Goal: Register for event/course

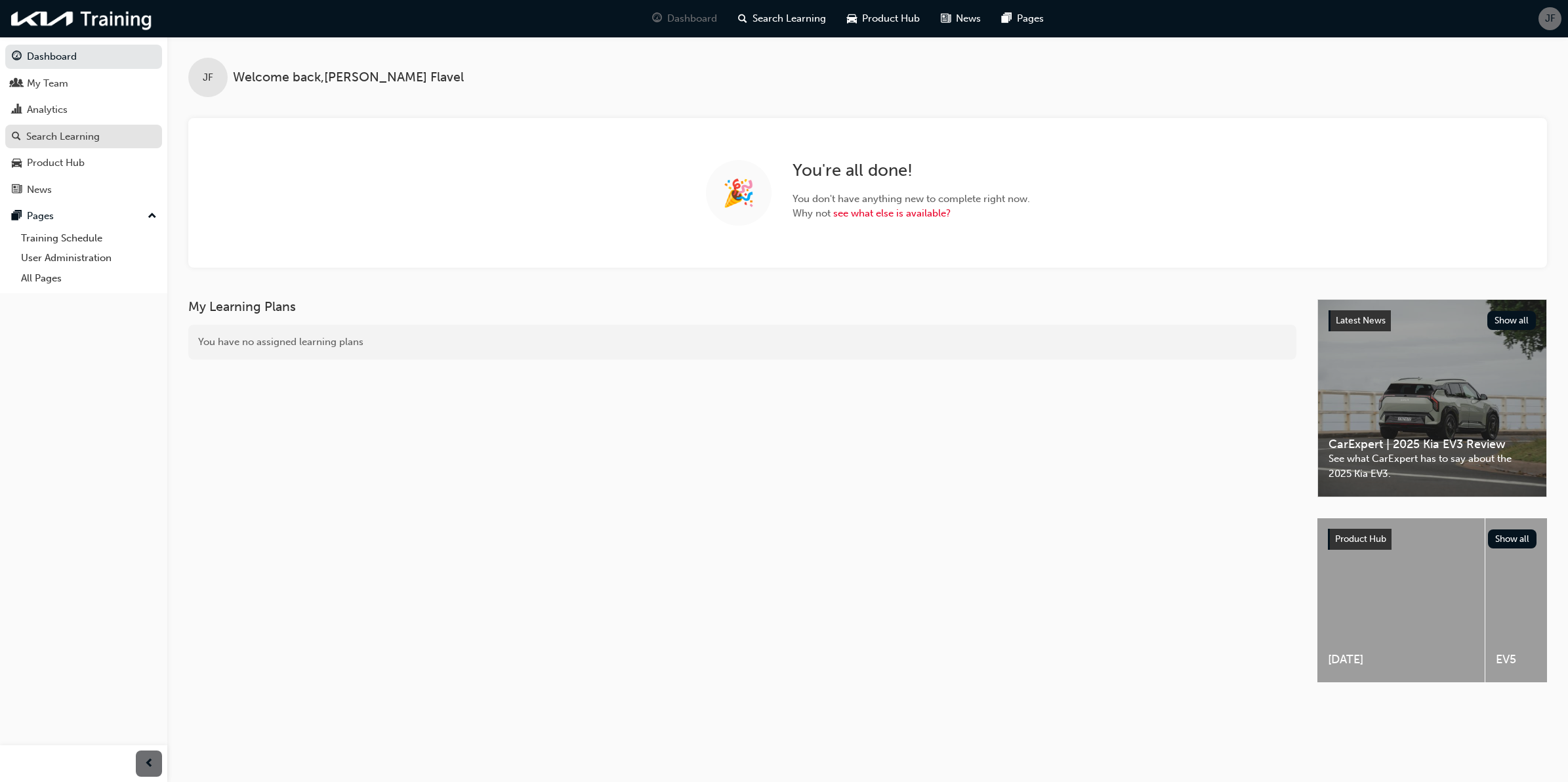
click at [85, 129] on div "Search Learning" at bounding box center [63, 136] width 73 height 16
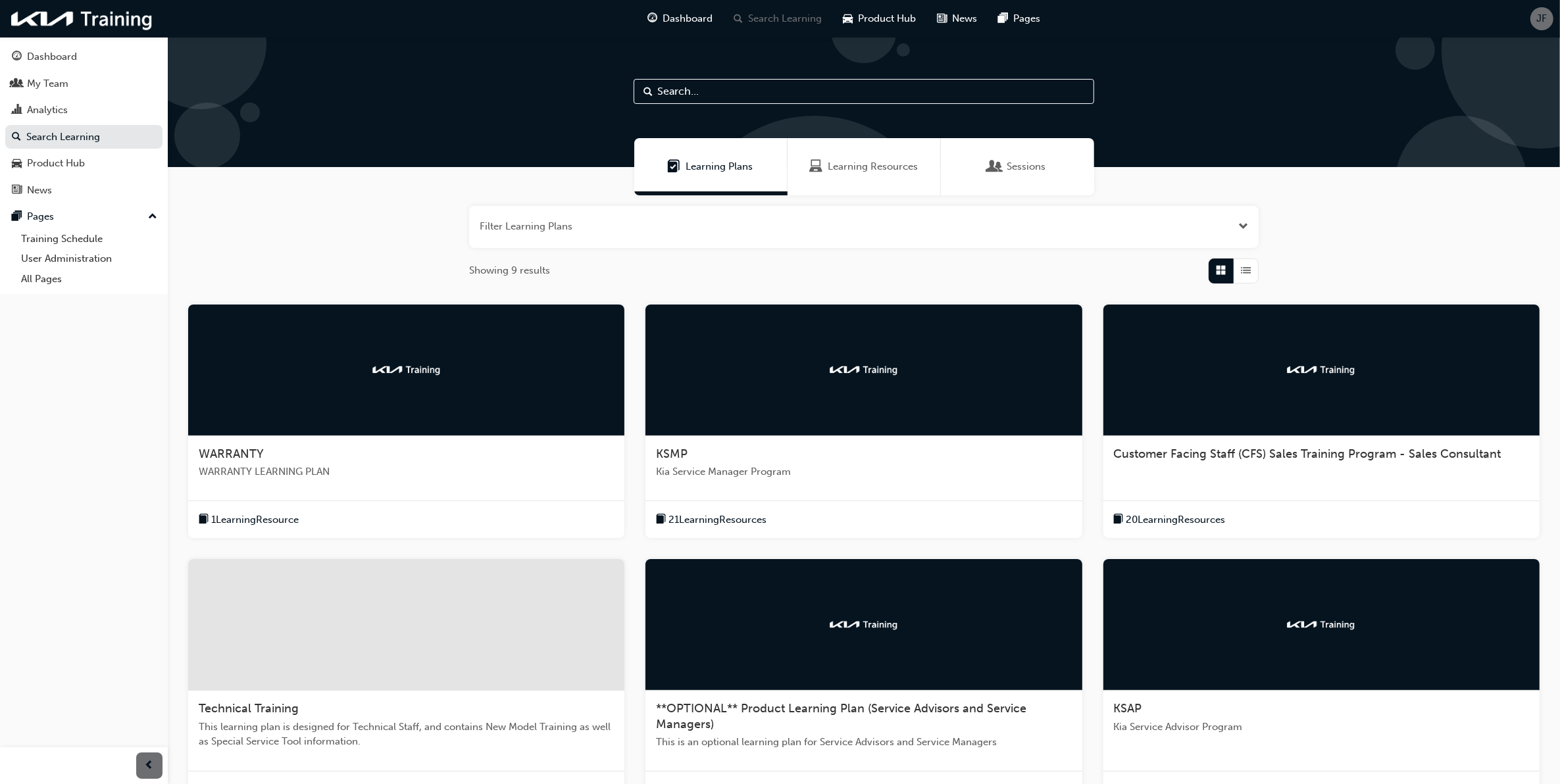
click at [316, 451] on div "WARRANTY" at bounding box center [406, 454] width 415 height 16
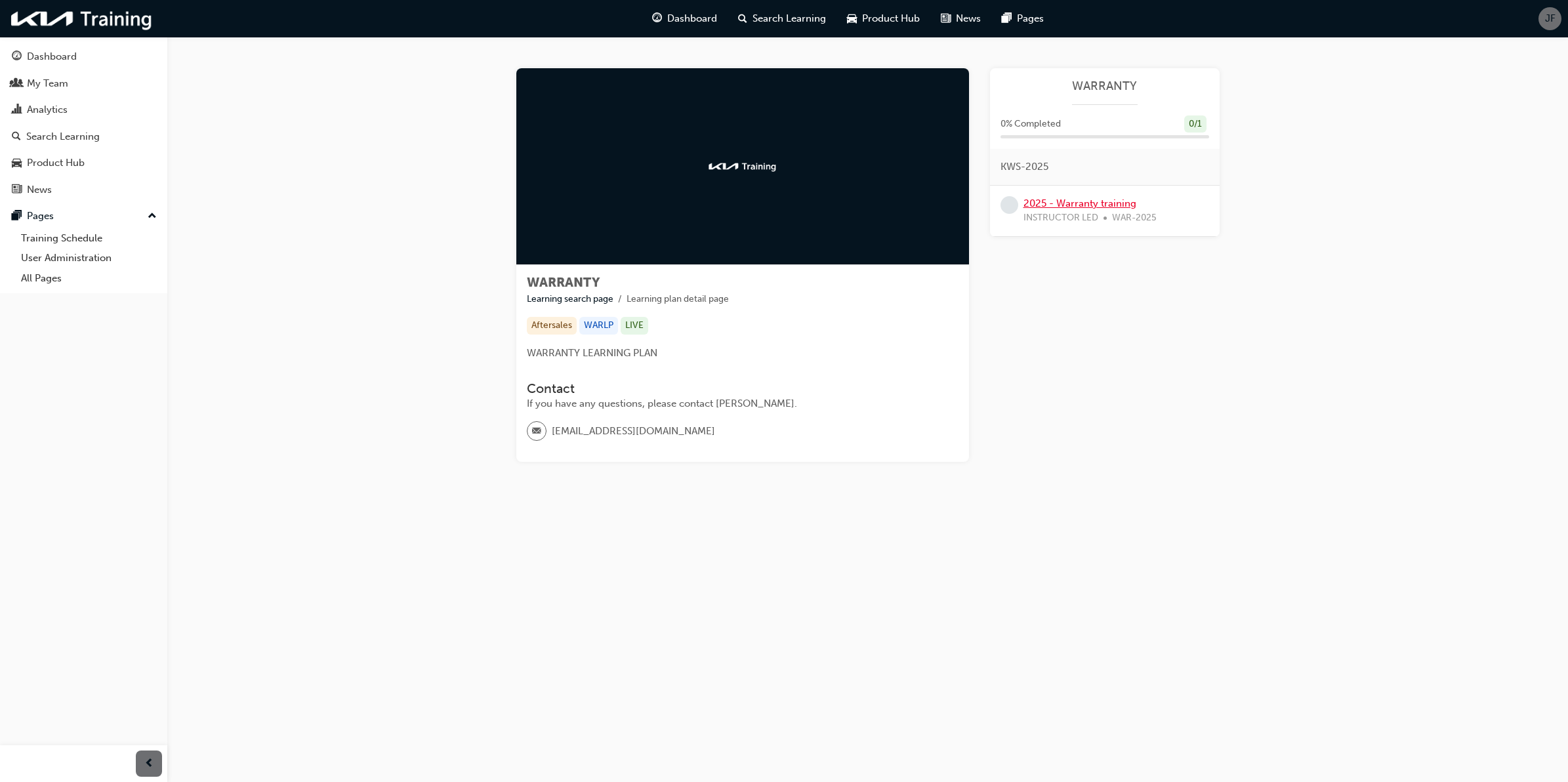
click at [1091, 203] on link "2025 - Warranty training" at bounding box center [1079, 203] width 112 height 12
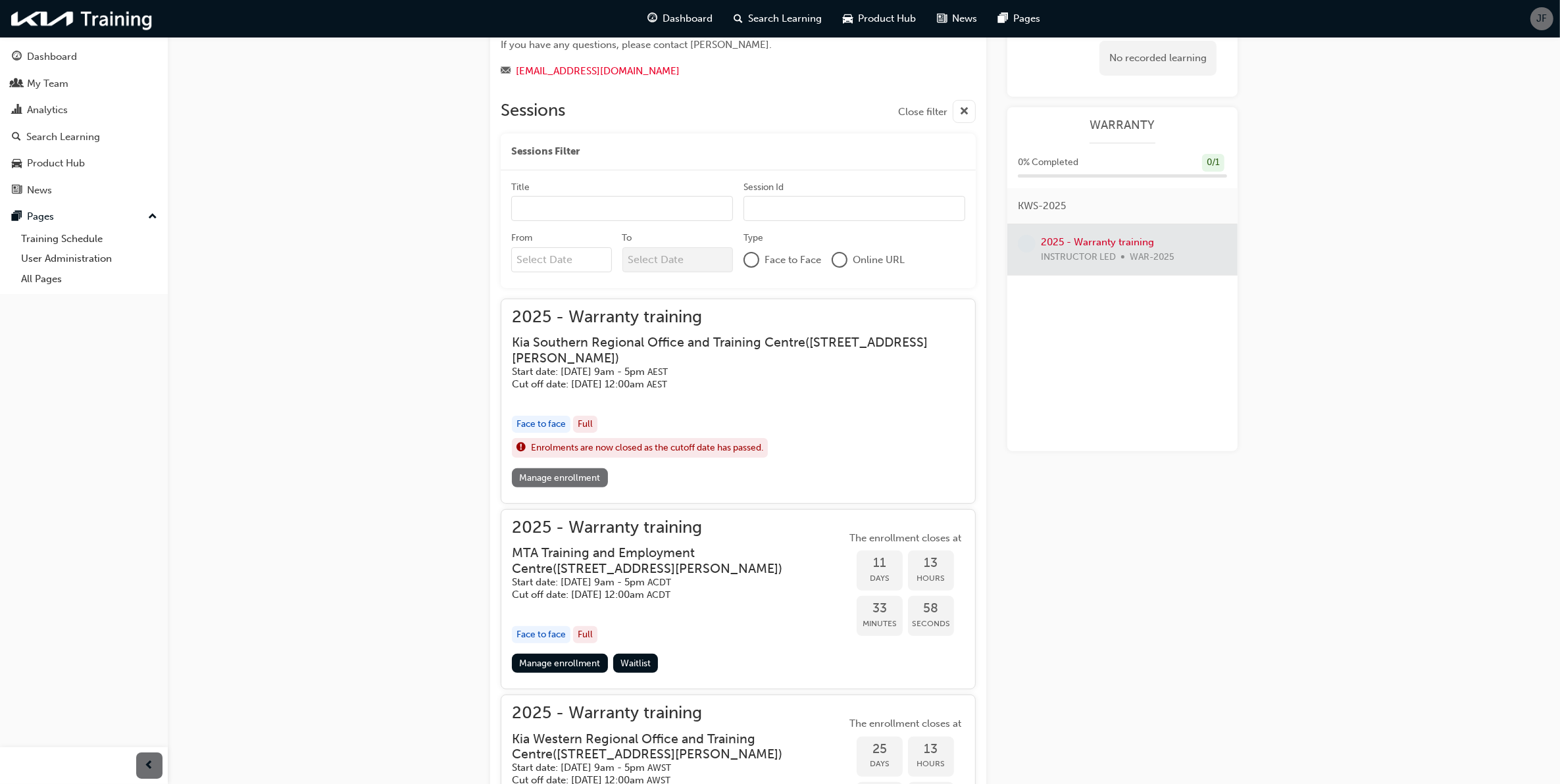
scroll to position [411, 0]
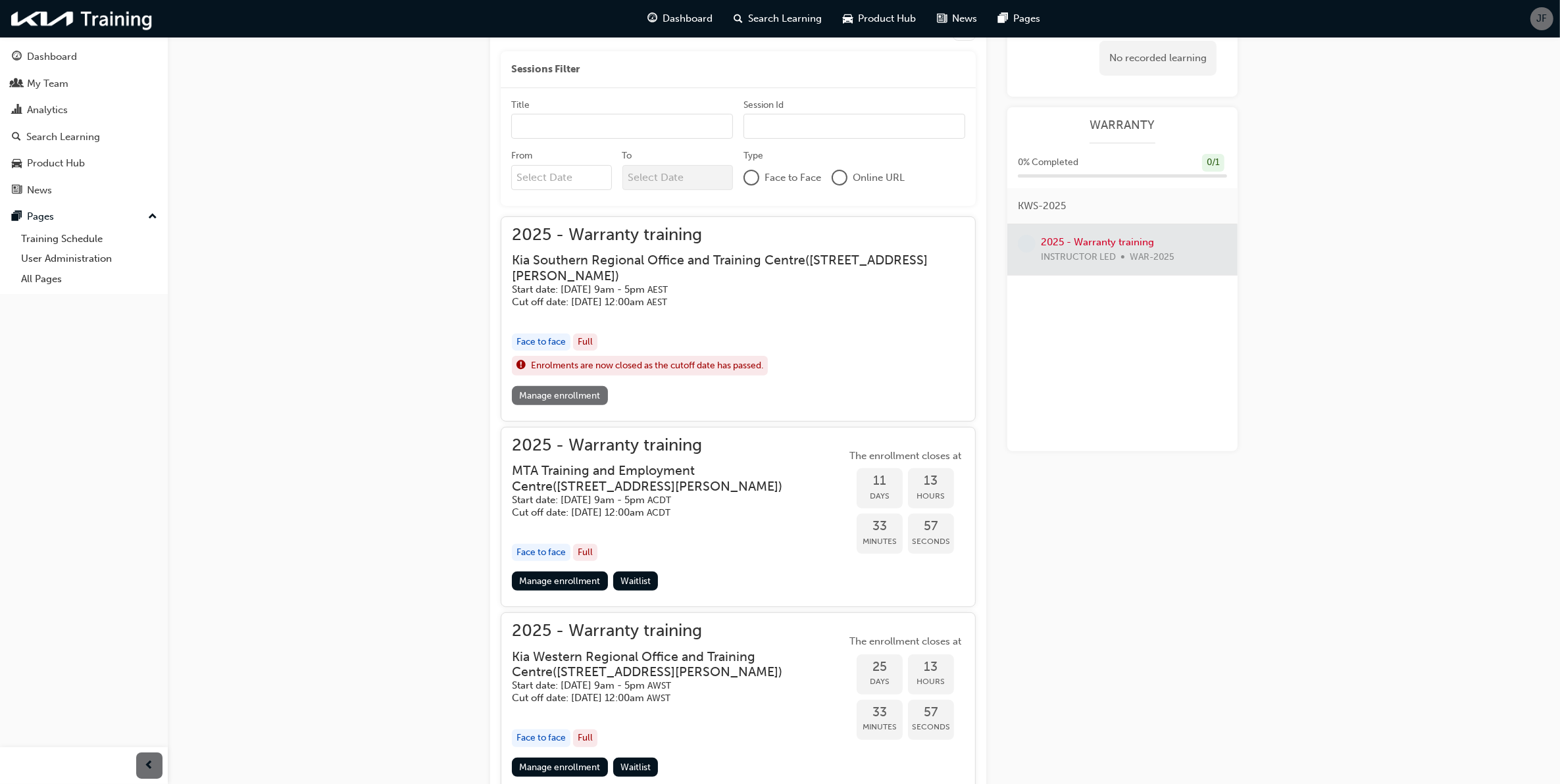
click at [558, 392] on link "Manage enrollment" at bounding box center [559, 395] width 96 height 19
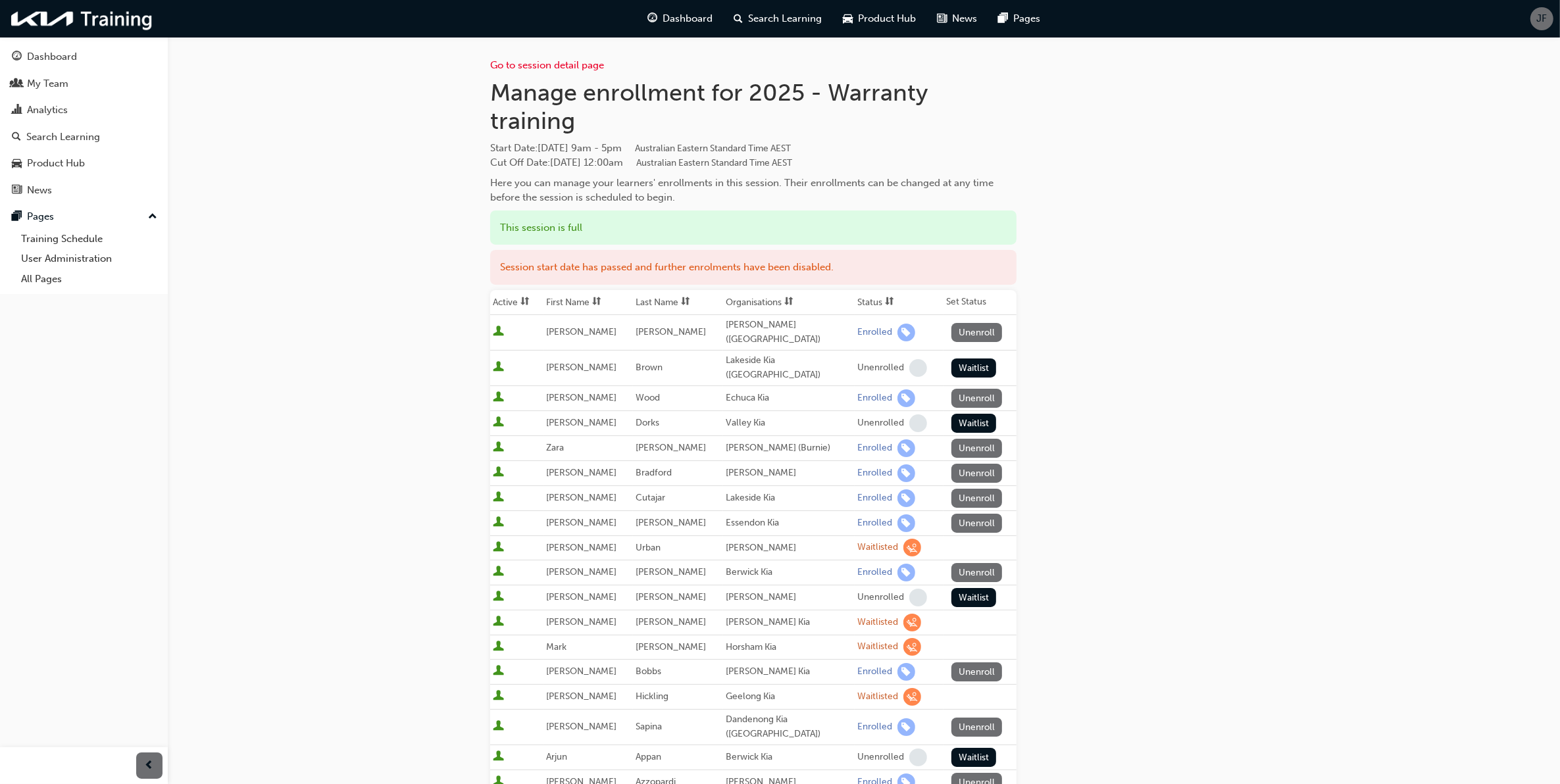
scroll to position [83, 0]
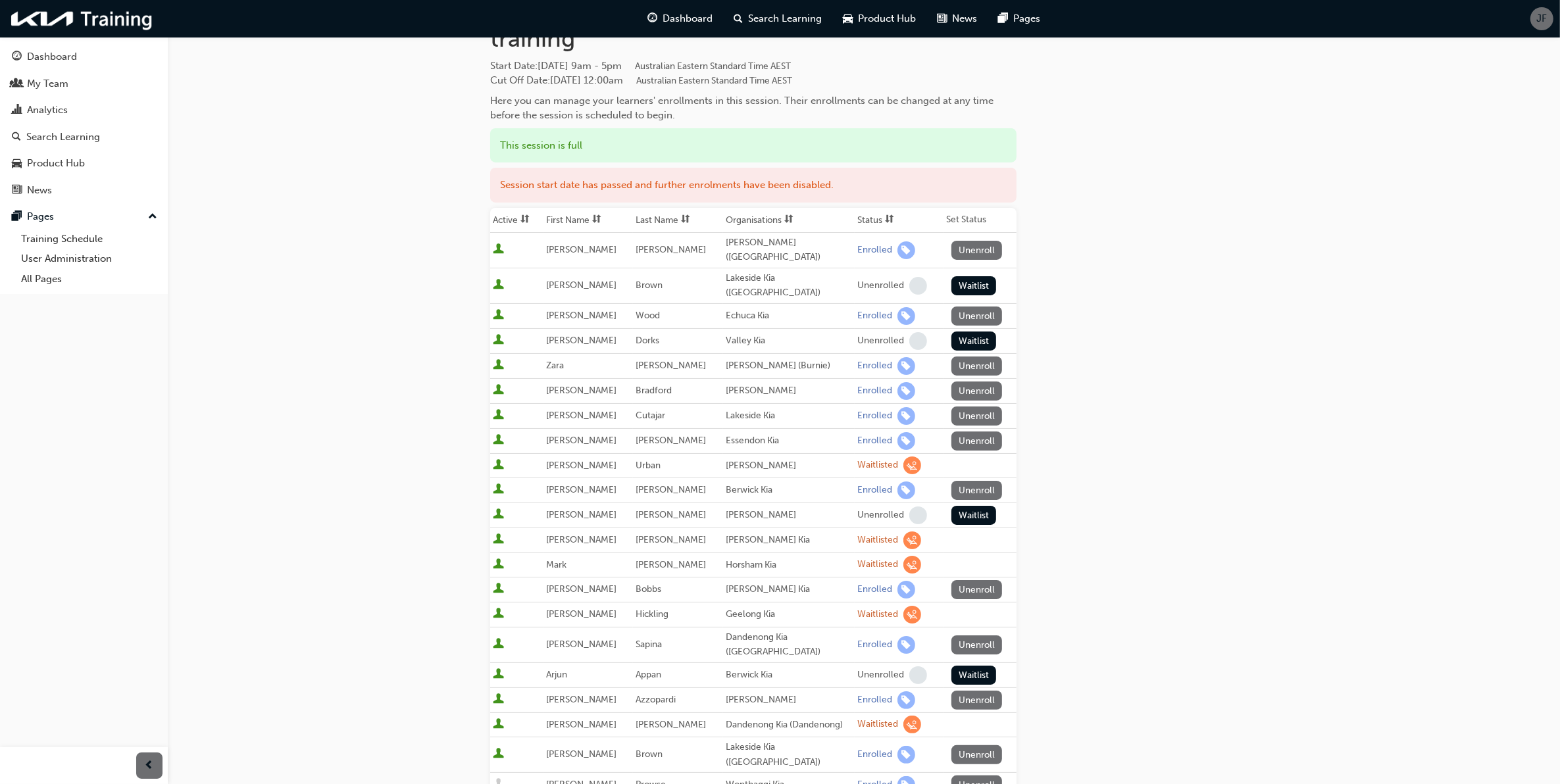
click at [1247, 674] on div "Go to session detail page Manage enrollment for 2025 - Warranty training Start …" at bounding box center [864, 469] width 790 height 1031
click at [423, 694] on div "Go to session detail page Manage enrollment for 2025 - Warranty training Start …" at bounding box center [780, 468] width 1560 height 1100
